Goal: Information Seeking & Learning: Check status

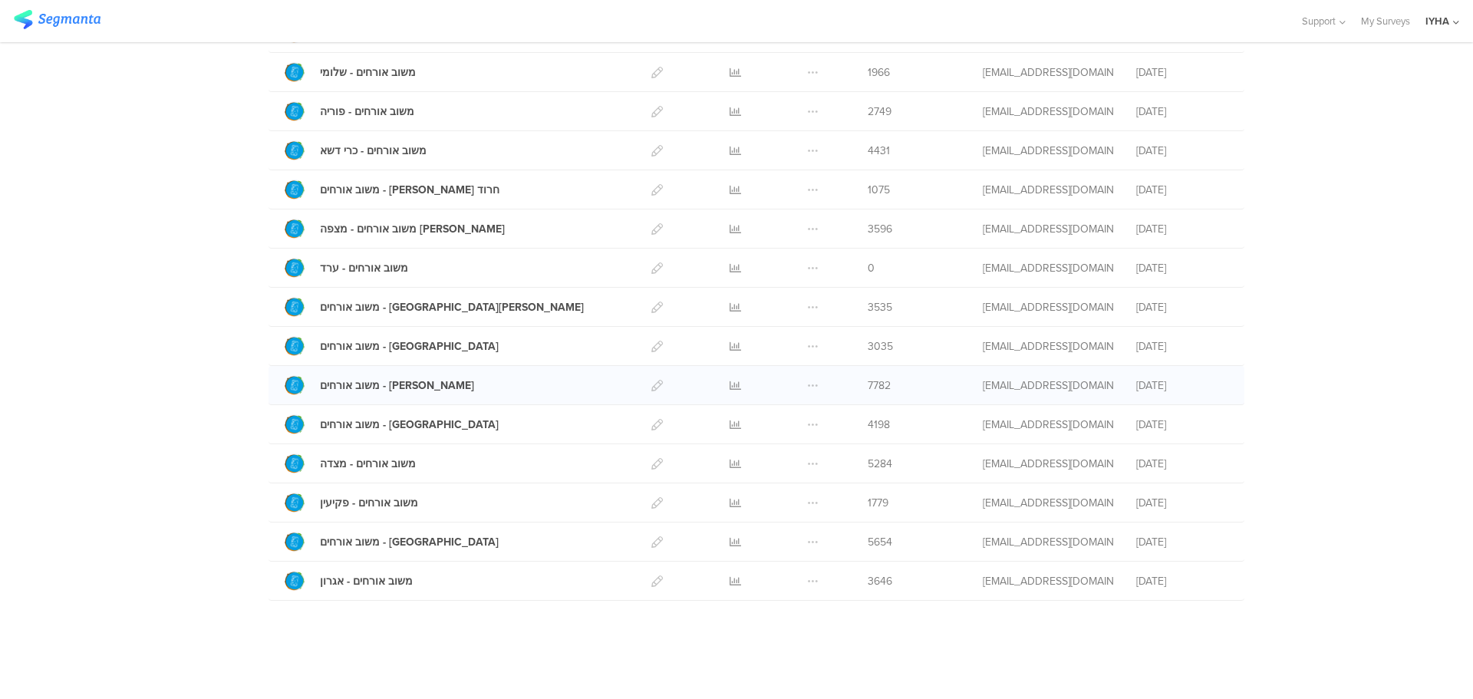
scroll to position [419, 0]
click at [729, 535] on icon at bounding box center [735, 541] width 12 height 12
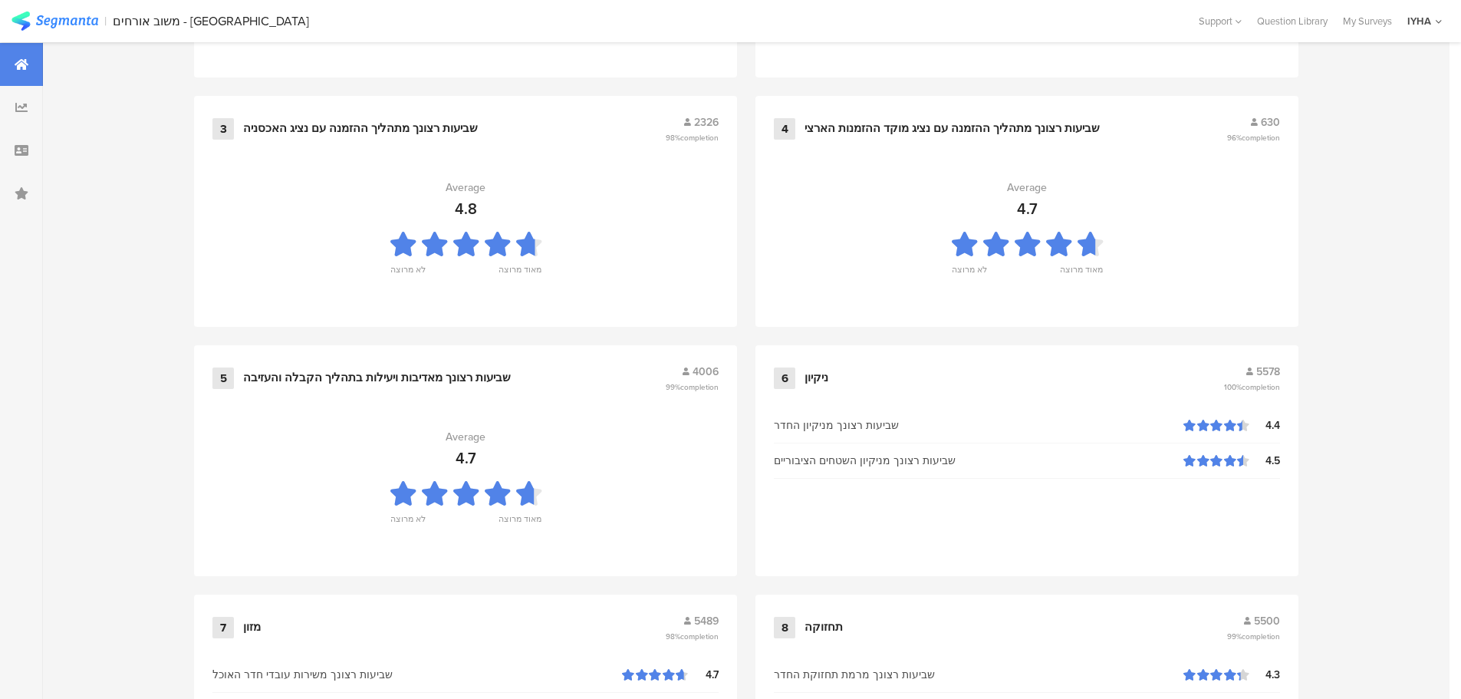
scroll to position [426, 0]
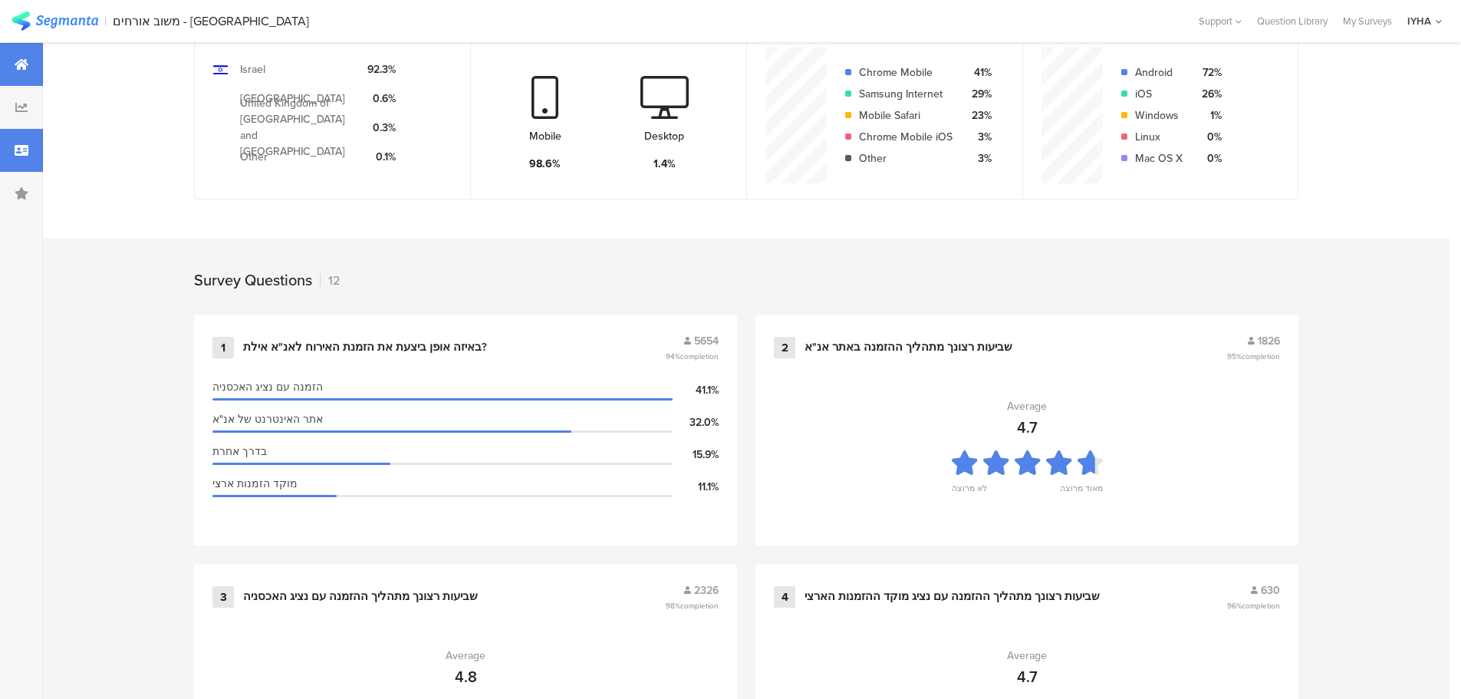
click at [20, 142] on div at bounding box center [21, 150] width 43 height 43
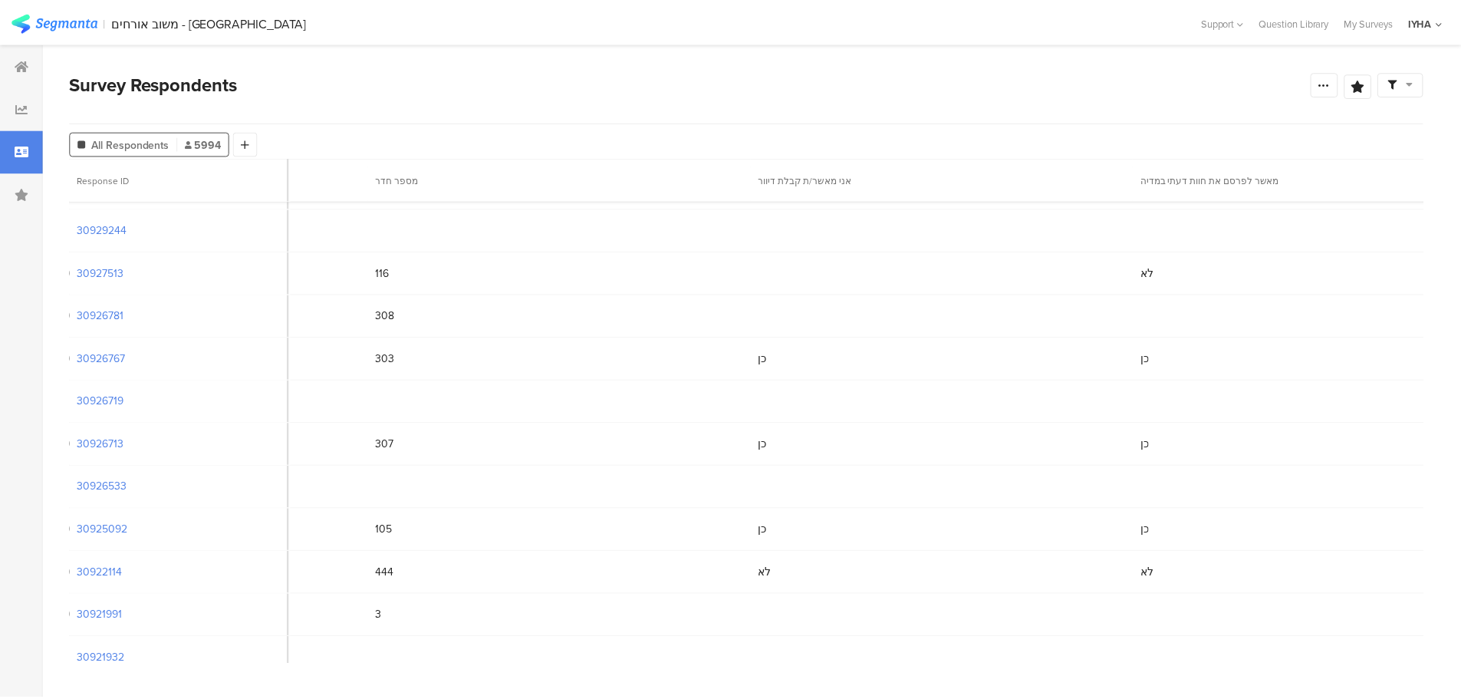
scroll to position [5744, 6229]
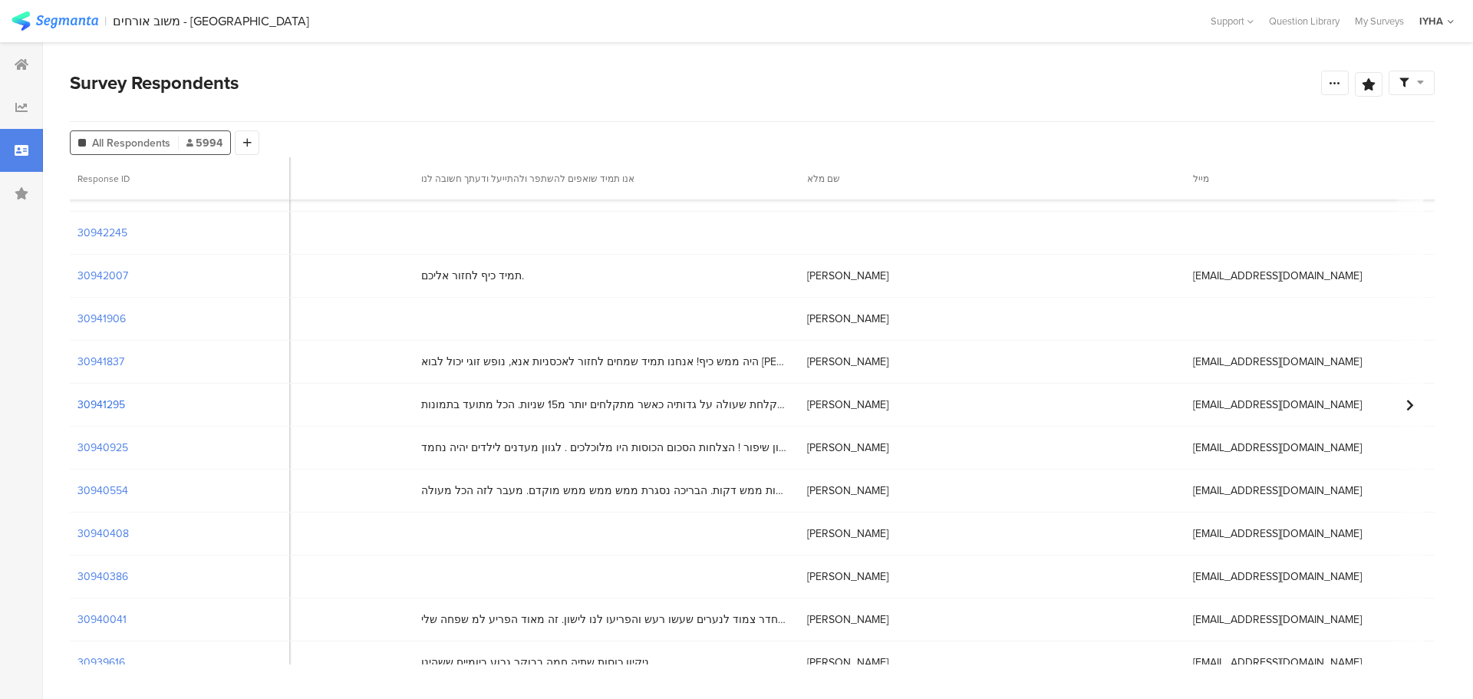
click at [102, 406] on section "30941295" at bounding box center [101, 405] width 48 height 16
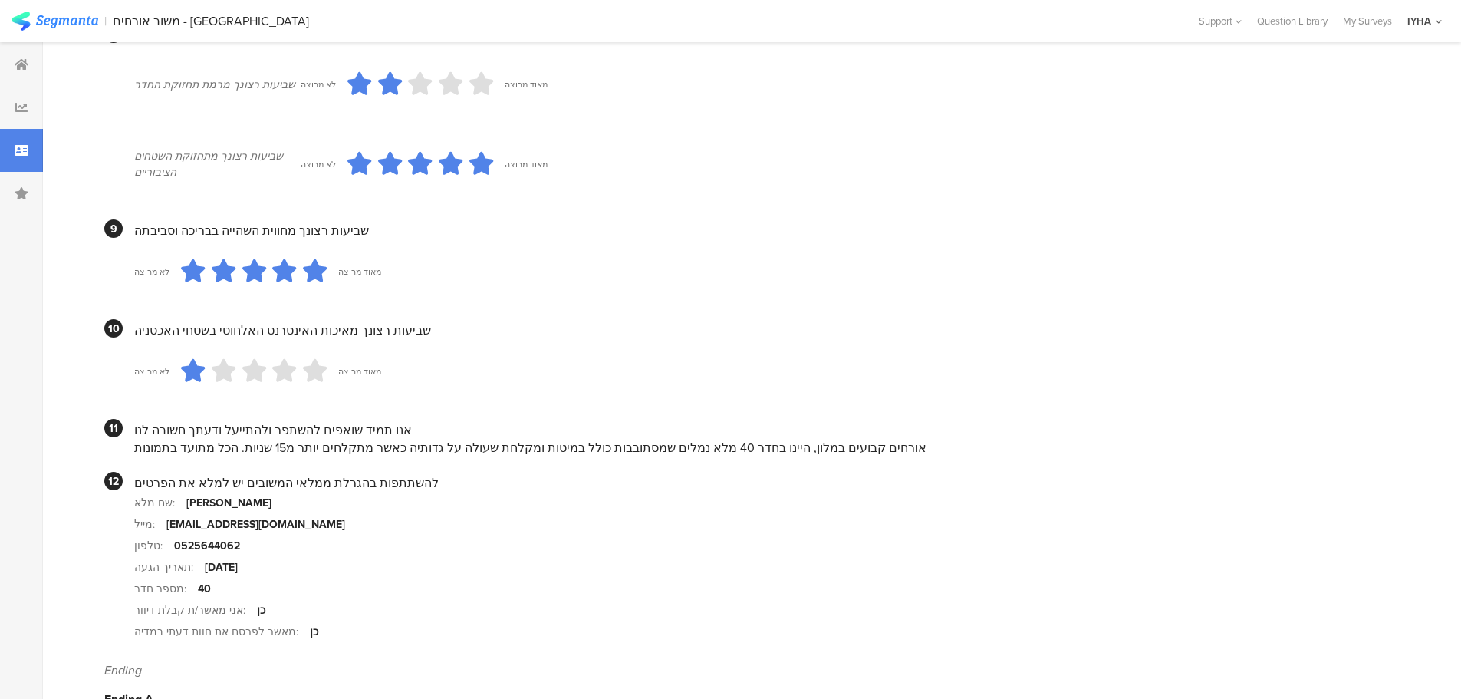
scroll to position [1317, 0]
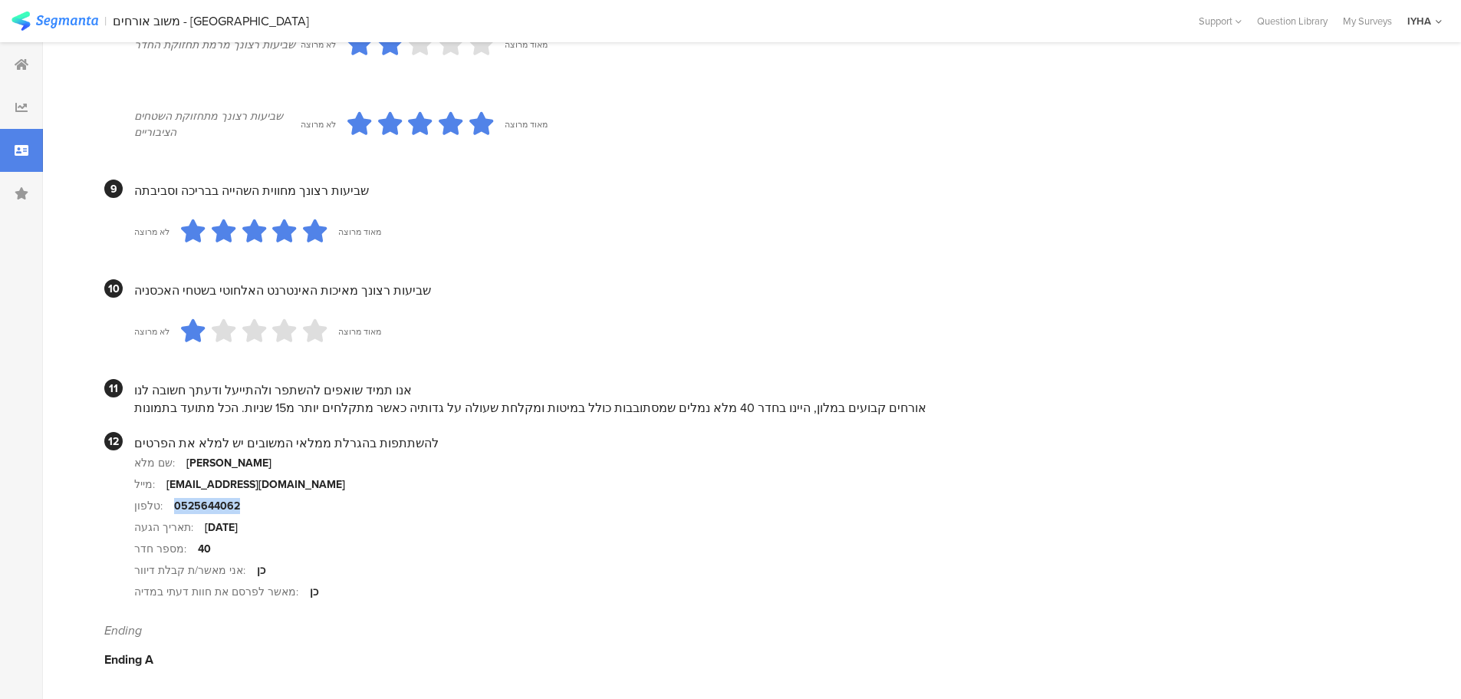
drag, startPoint x: 173, startPoint y: 505, endPoint x: 234, endPoint y: 508, distance: 61.4
click at [234, 508] on div "0525644062" at bounding box center [207, 506] width 66 height 16
